Goal: Task Accomplishment & Management: Use online tool/utility

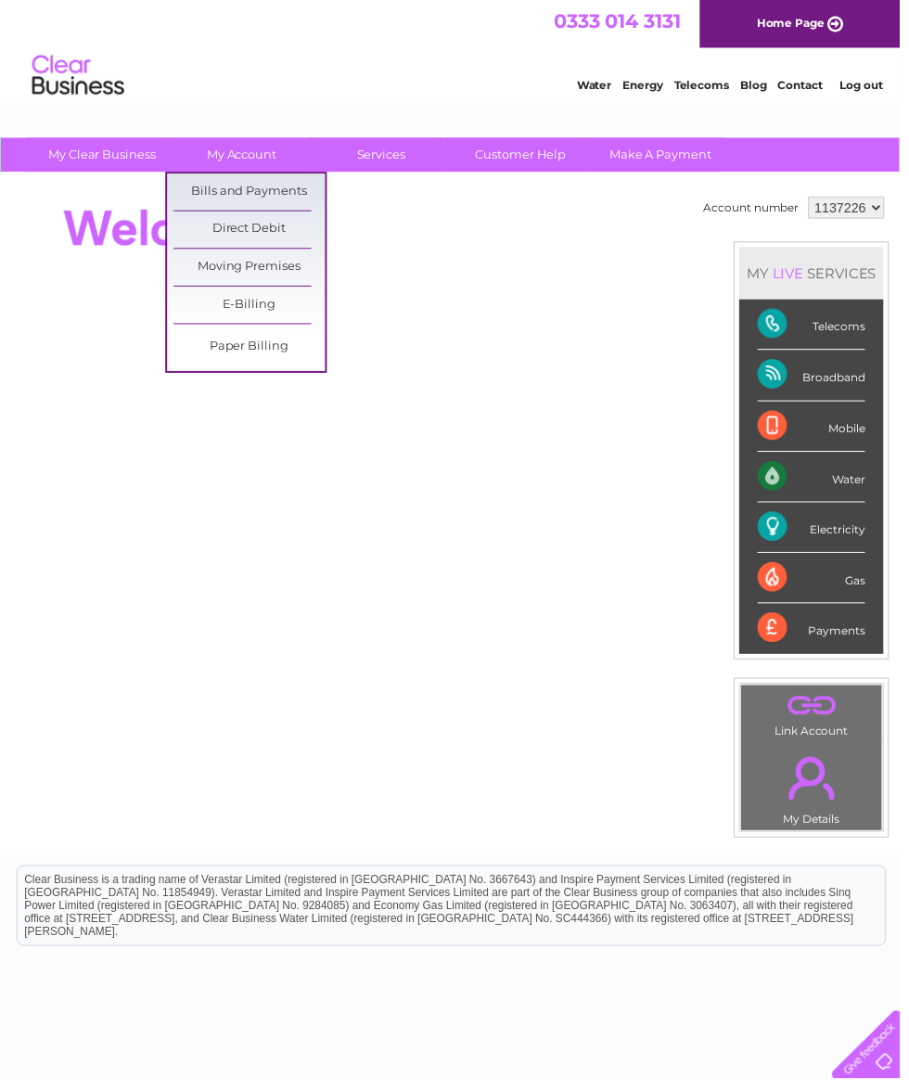
click at [250, 195] on link "Bills and Payments" at bounding box center [251, 193] width 153 height 37
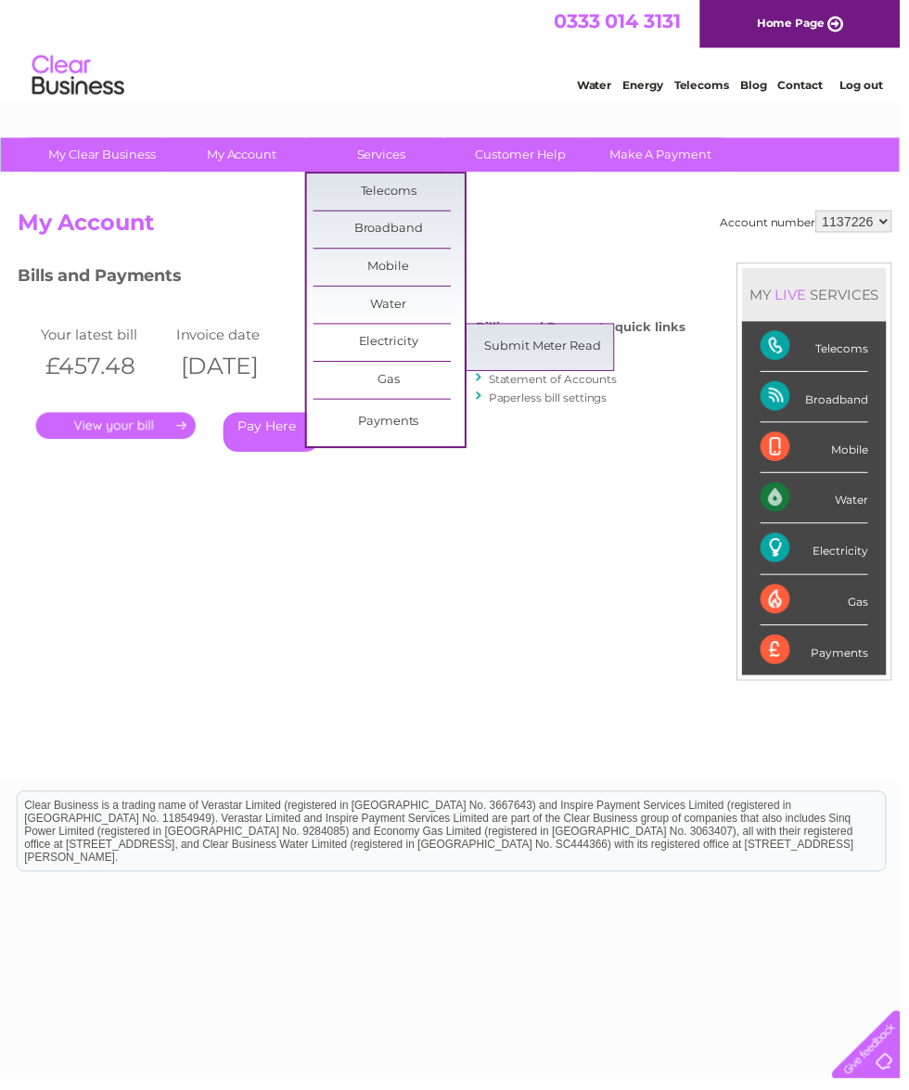
click at [542, 354] on link "Submit Meter Read" at bounding box center [548, 350] width 153 height 37
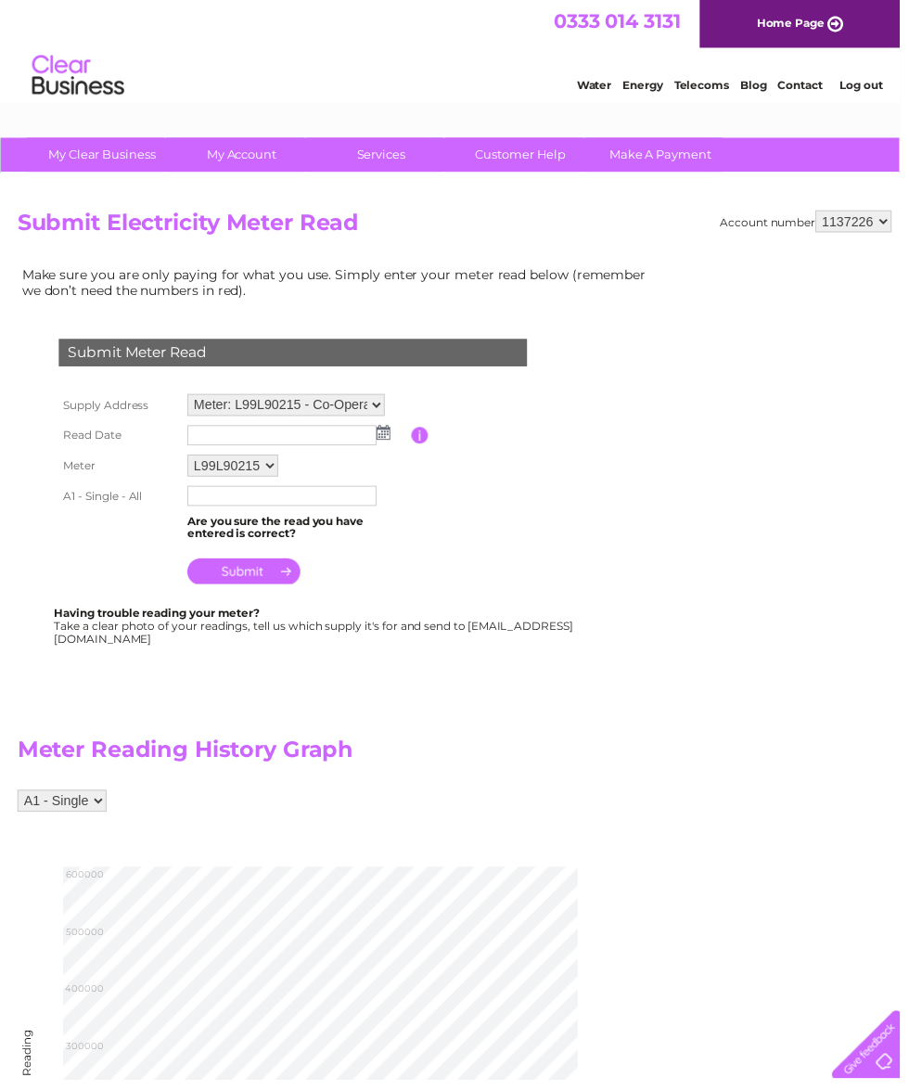
click at [216, 509] on input "text" at bounding box center [284, 501] width 191 height 20
type input "586420"
click at [253, 575] on input "submit" at bounding box center [246, 579] width 114 height 26
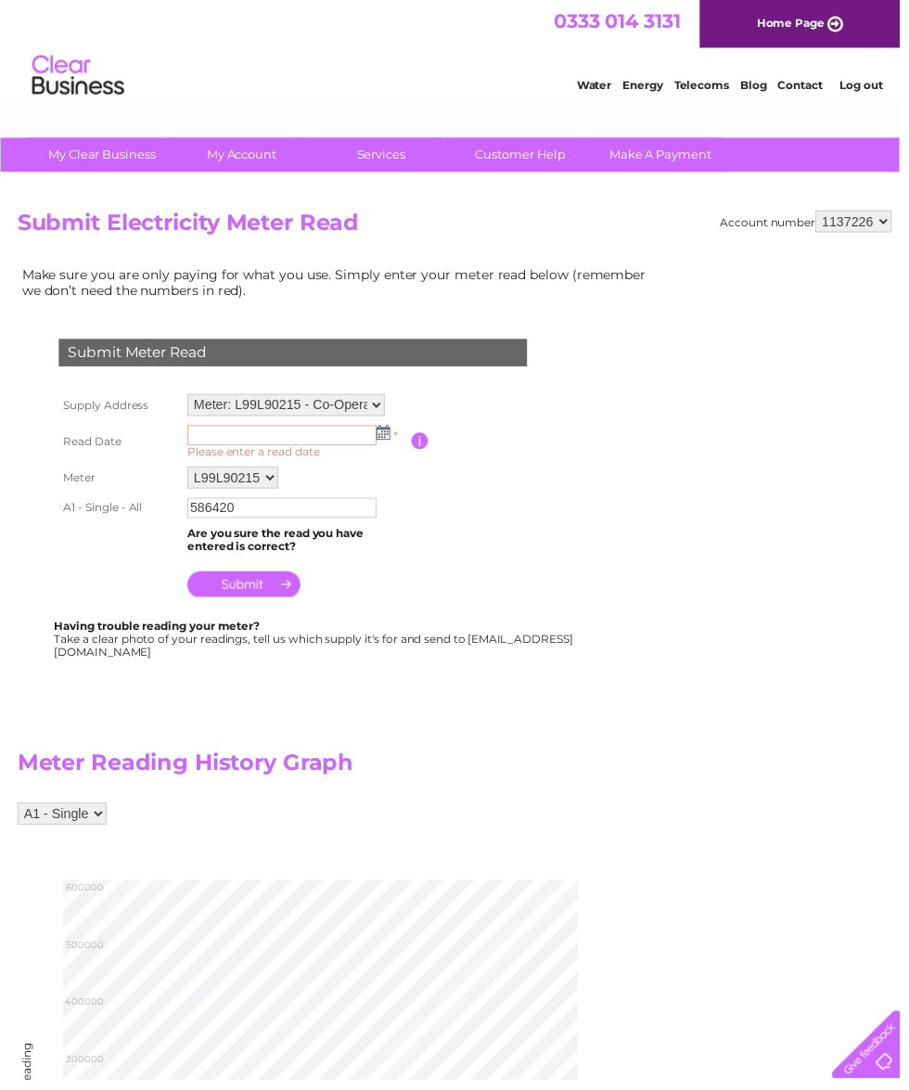
click at [226, 436] on input "text" at bounding box center [284, 440] width 191 height 20
click at [221, 444] on input "text" at bounding box center [285, 441] width 193 height 22
click at [647, 618] on div "Make sure you are only paying for what you use. Simply enter your meter read be…" at bounding box center [342, 778] width 649 height 1027
click at [392, 443] on img at bounding box center [387, 437] width 14 height 15
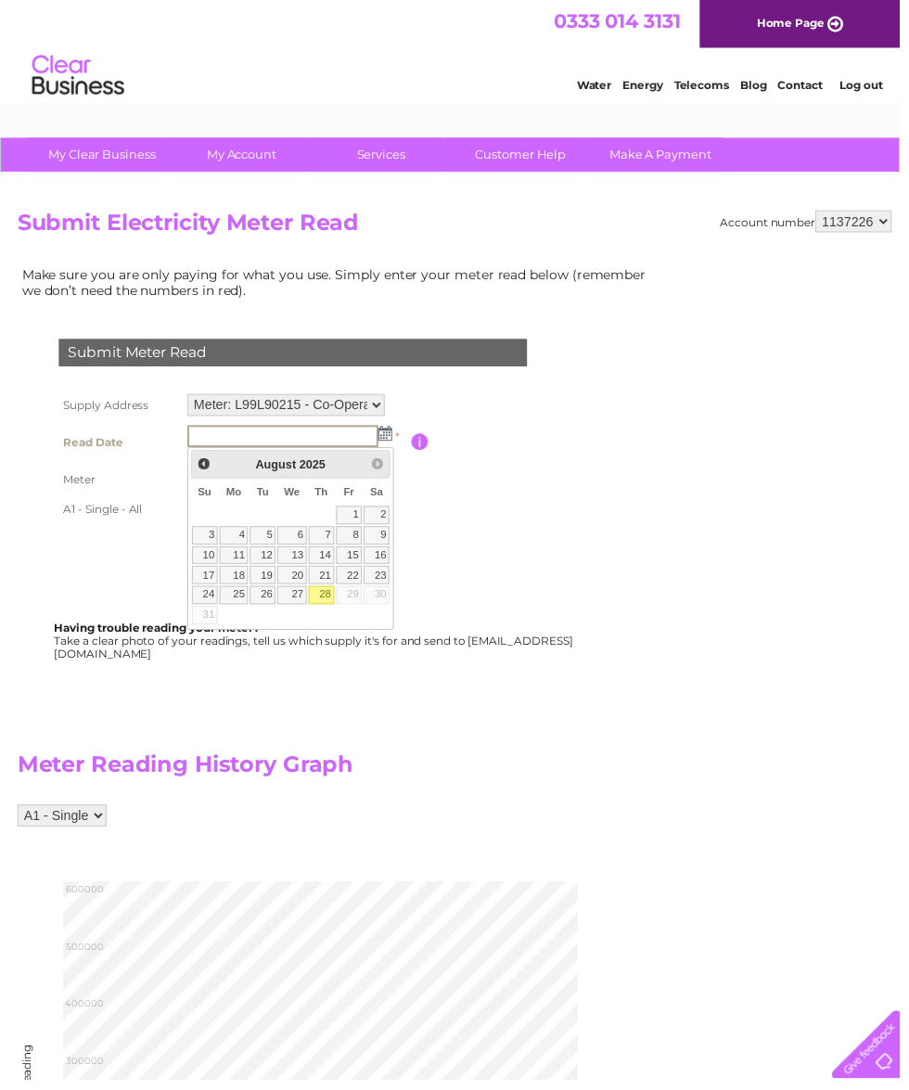
click at [331, 605] on link "28" at bounding box center [325, 601] width 26 height 19
type input "2025/08/28"
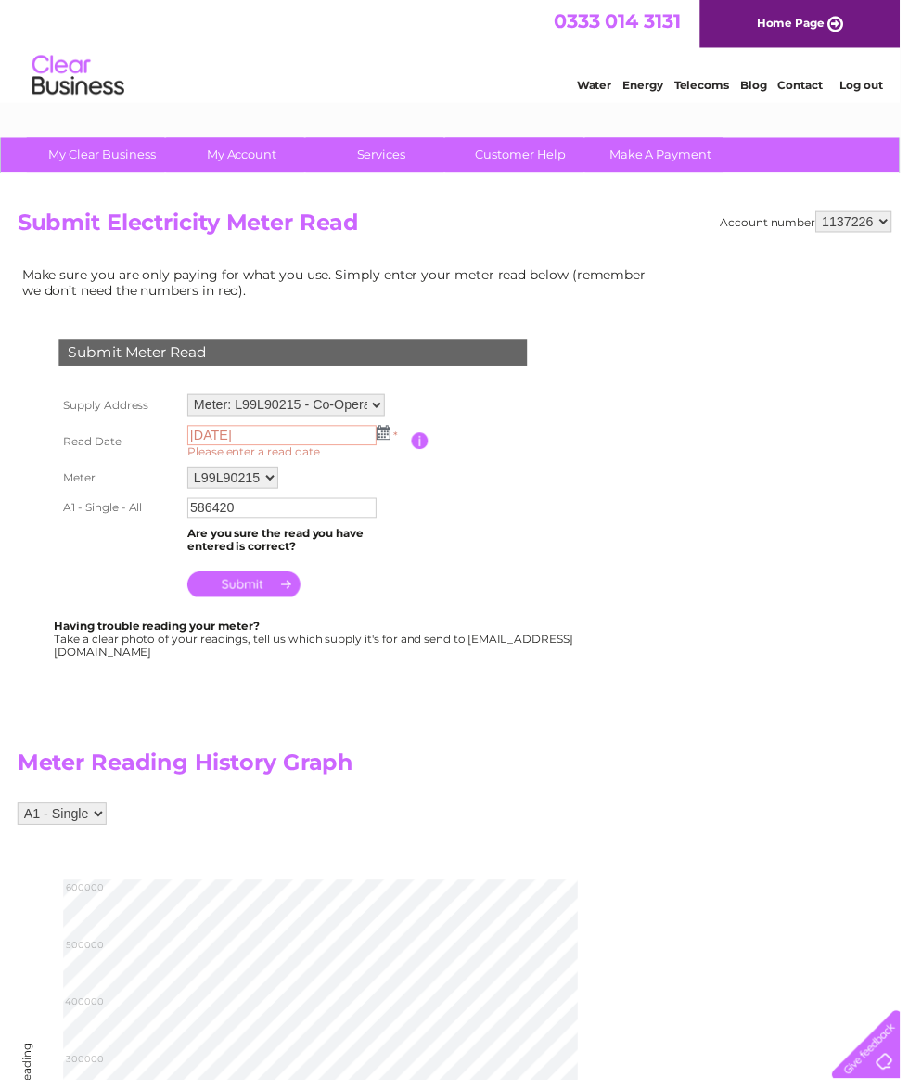
click at [262, 588] on input "submit" at bounding box center [246, 590] width 114 height 26
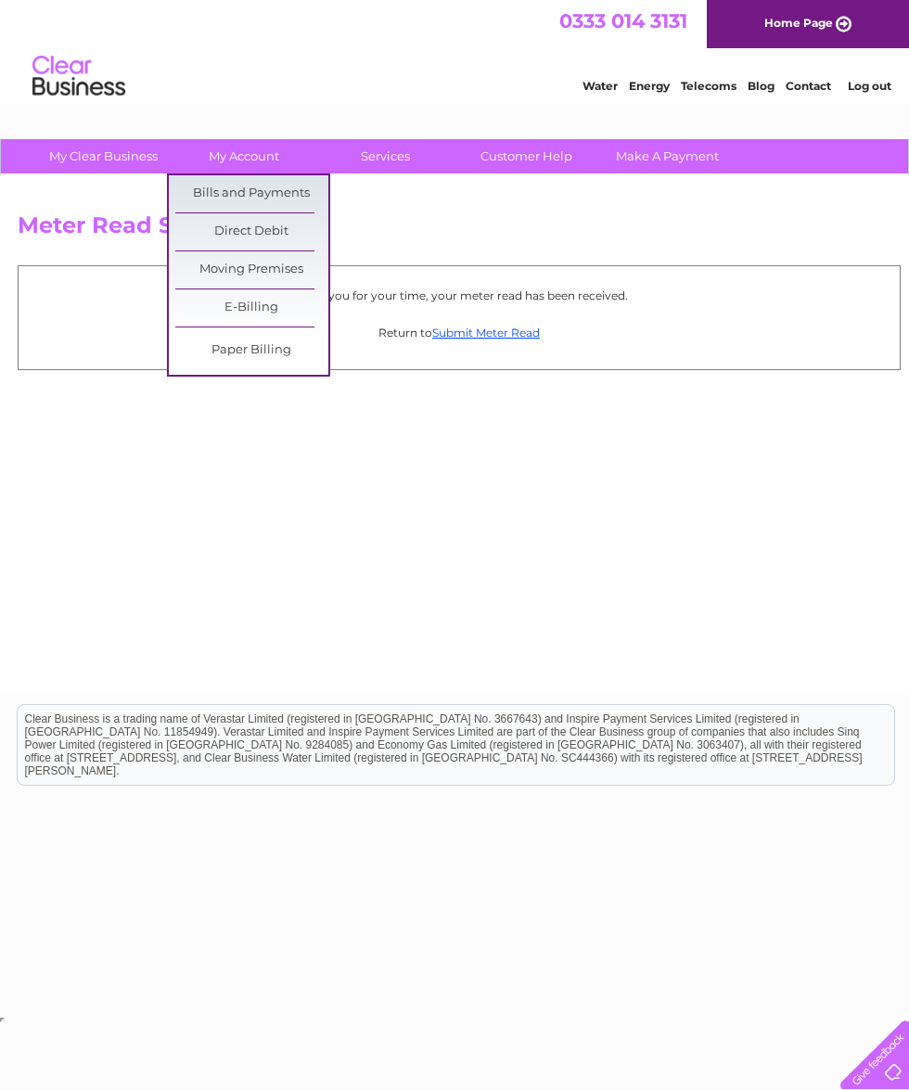
click at [263, 192] on link "Bills and Payments" at bounding box center [251, 193] width 153 height 37
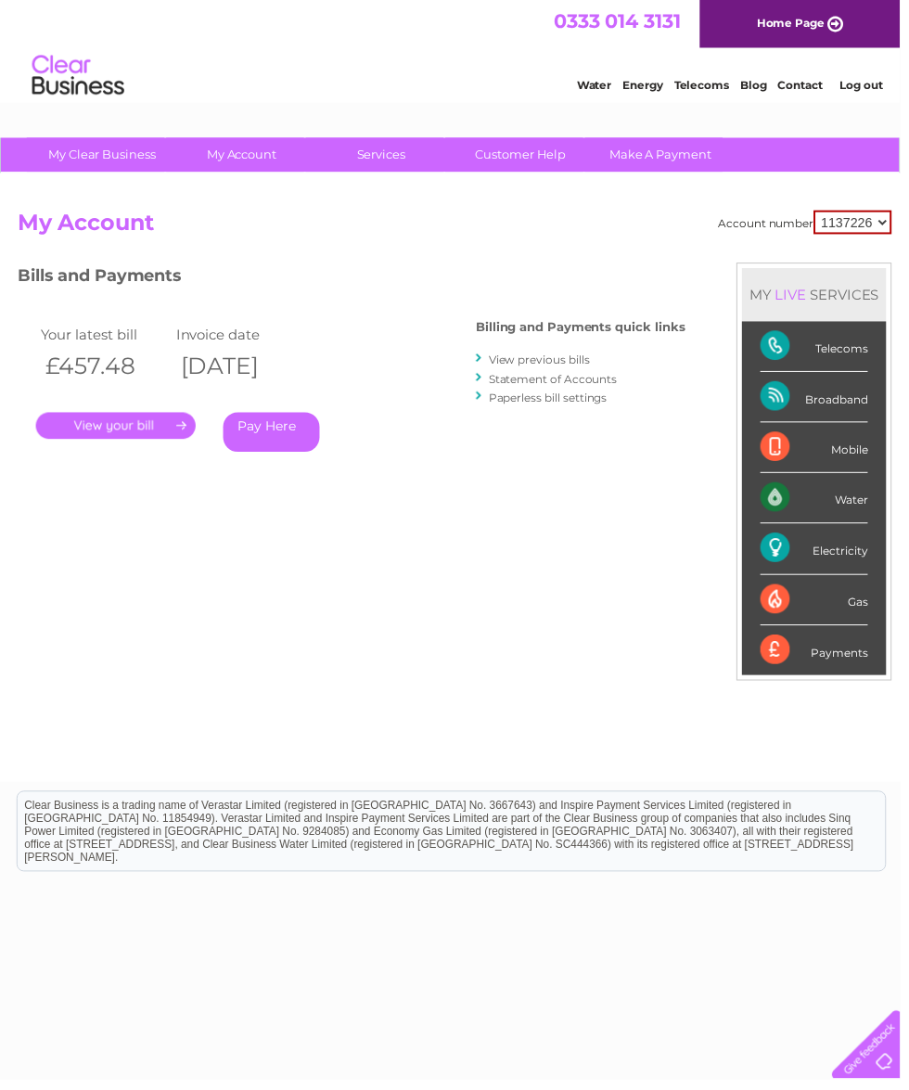
click at [117, 422] on link "." at bounding box center [116, 430] width 161 height 27
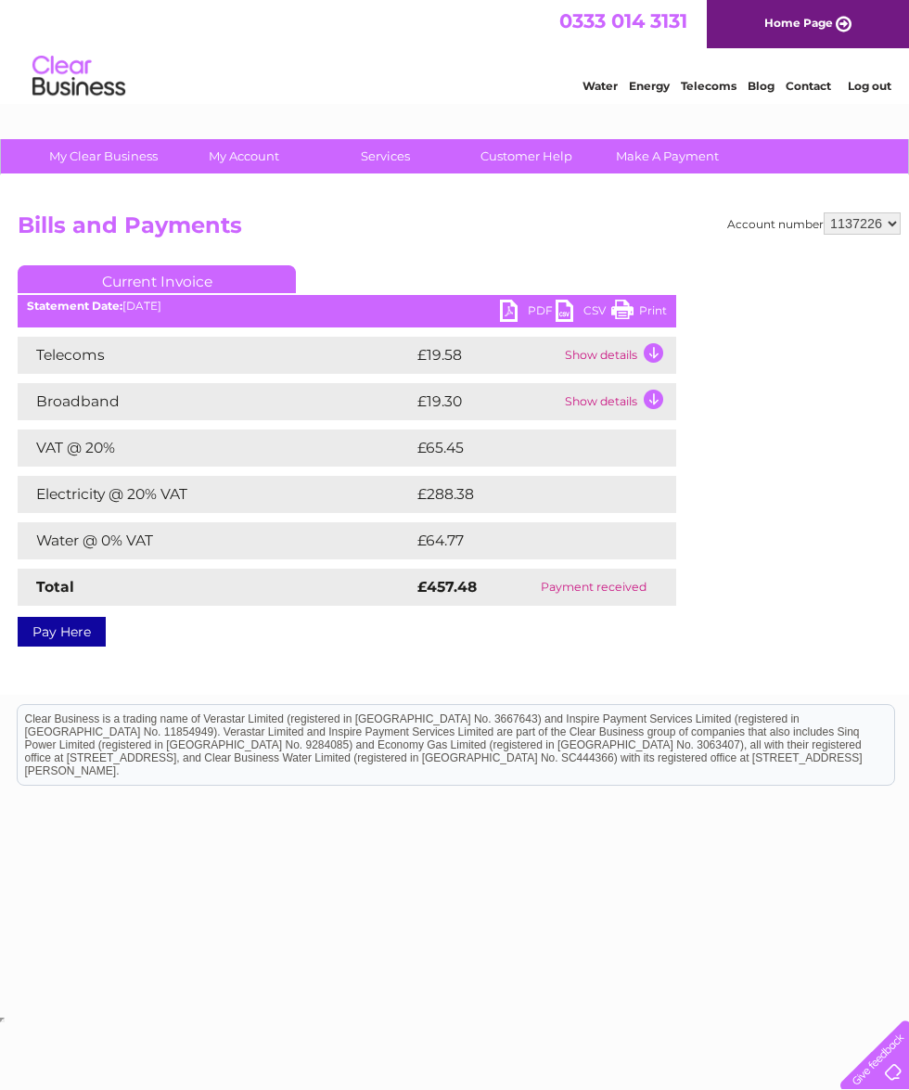
click at [501, 327] on div "PDF CSV Print Statement Date: [DATE]" at bounding box center [347, 314] width 659 height 28
click at [510, 315] on link "PDF" at bounding box center [528, 313] width 56 height 27
